Goal: Check status: Check status

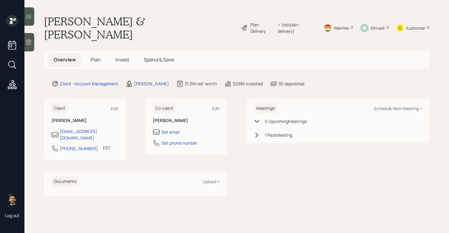
click at [379, 25] on div "Altruist" at bounding box center [378, 28] width 14 height 6
click at [123, 56] on span "Invest" at bounding box center [123, 59] width 14 height 7
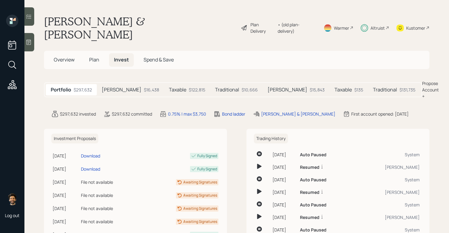
click at [189, 87] on div "$122,815" at bounding box center [197, 90] width 17 height 6
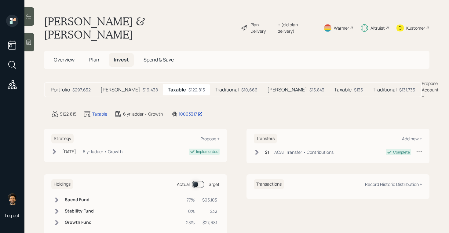
click at [210, 84] on div "Traditional $10,666" at bounding box center [236, 89] width 53 height 11
